Goal: Find specific page/section: Find specific page/section

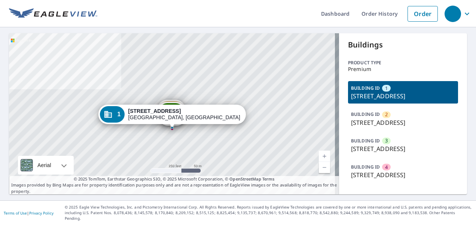
click at [181, 111] on strong "301 N Boundary St" at bounding box center [154, 111] width 53 height 6
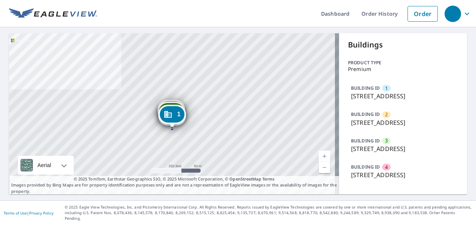
click at [180, 116] on span "1" at bounding box center [178, 114] width 3 height 6
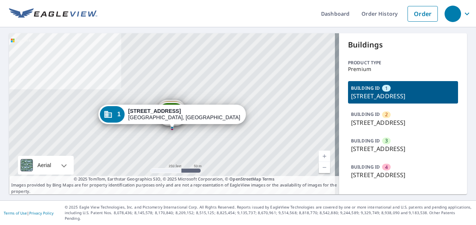
click at [361, 127] on p "301 N Boundary St, Williamsburg, VA, 23185" at bounding box center [403, 122] width 104 height 9
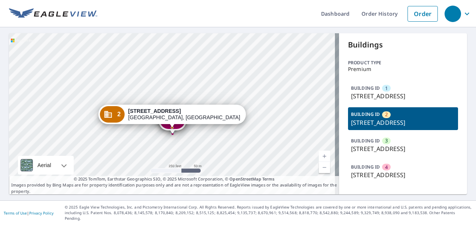
click at [378, 153] on p "301 N Boundary St, Williamsburg, VA, 23185" at bounding box center [403, 148] width 104 height 9
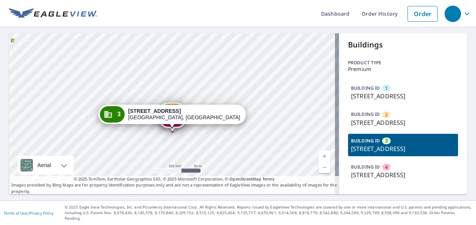
scroll to position [25, 0]
click at [376, 169] on div "BUILDING ID 4 301 N Boundary St, Williamsburg, VA, 23185" at bounding box center [403, 171] width 110 height 22
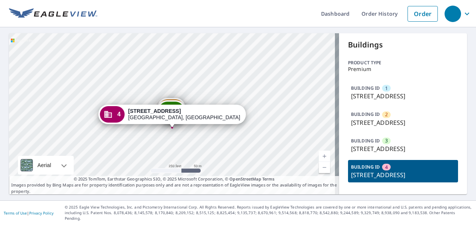
scroll to position [0, 0]
click at [316, 12] on link "Dashboard" at bounding box center [335, 13] width 40 height 27
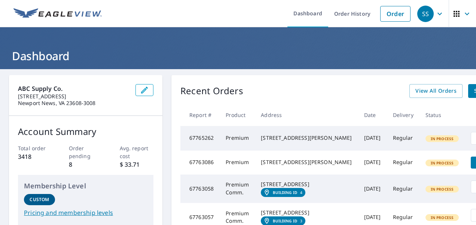
scroll to position [187, 0]
